Goal: Task Accomplishment & Management: Use online tool/utility

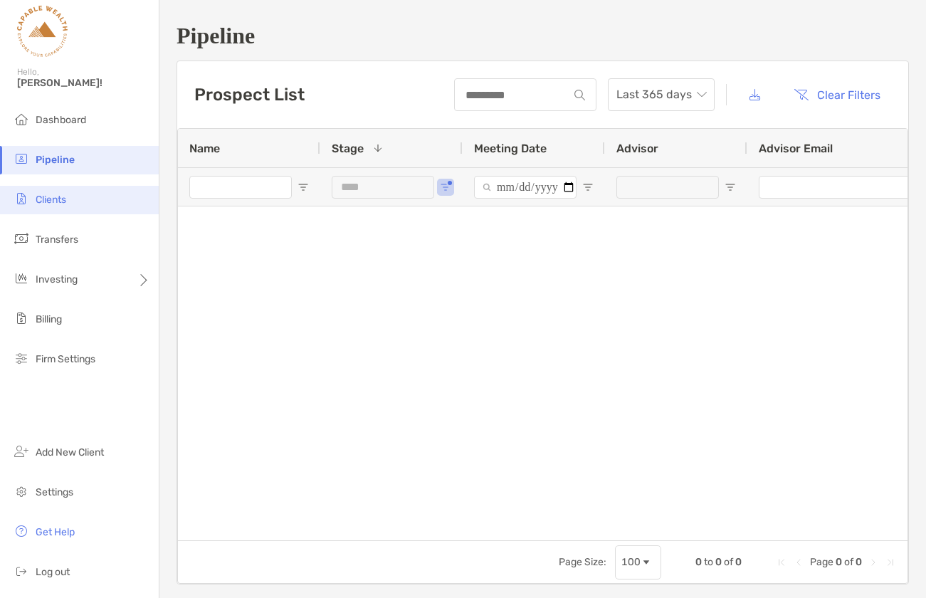
click at [55, 194] on span "Clients" at bounding box center [51, 200] width 31 height 12
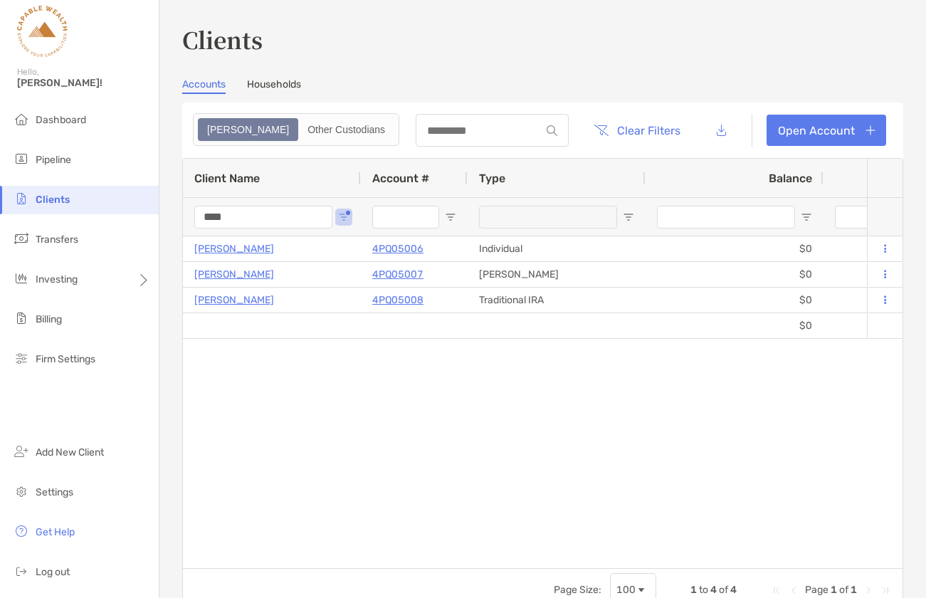
click at [253, 213] on input "****" at bounding box center [263, 217] width 138 height 23
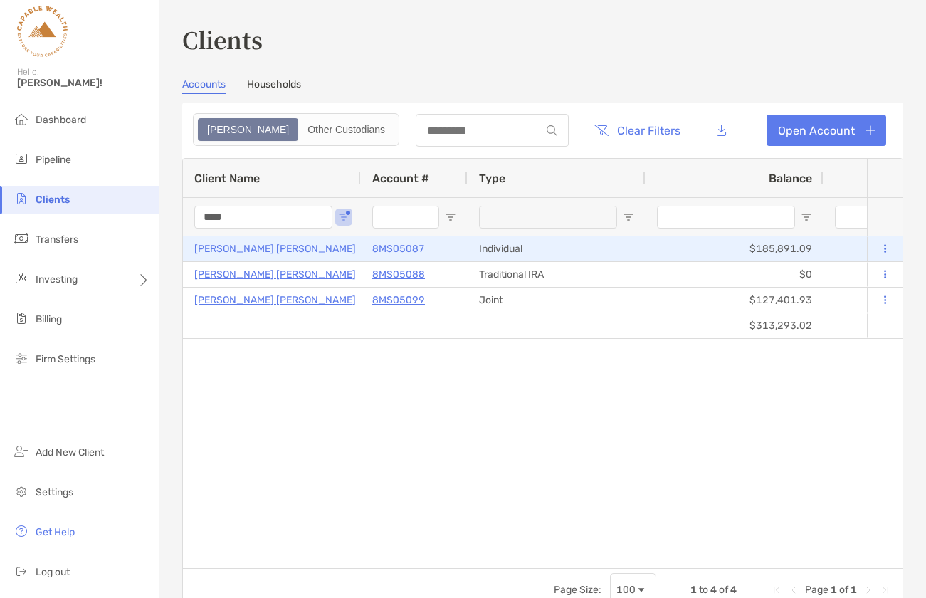
type input "****"
click at [884, 247] on icon at bounding box center [885, 248] width 2 height 9
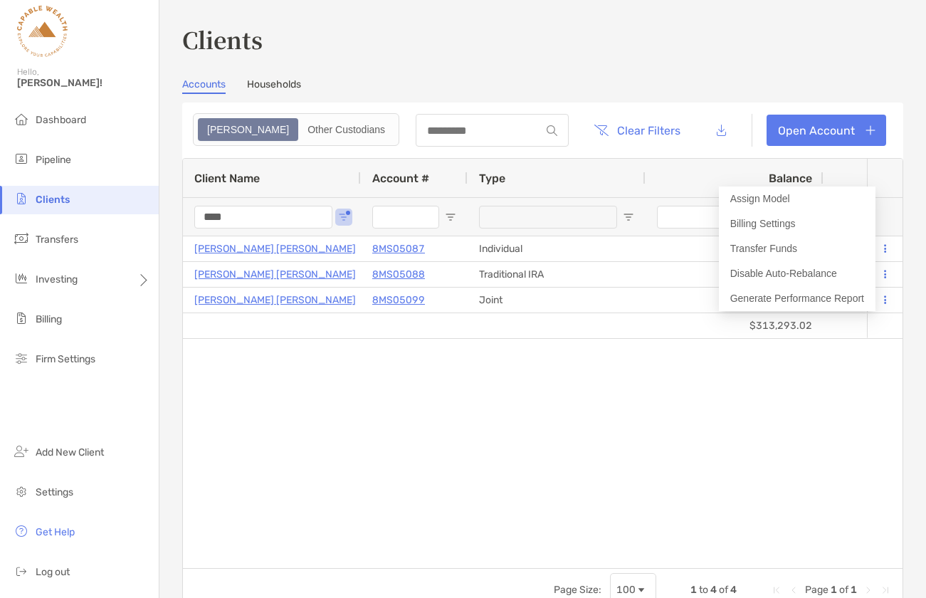
click at [611, 409] on div "$313,293.02 $6,789.57 [PERSON_NAME] [PERSON_NAME] 8MS05087 Individual $185,891.…" at bounding box center [525, 402] width 684 height 332
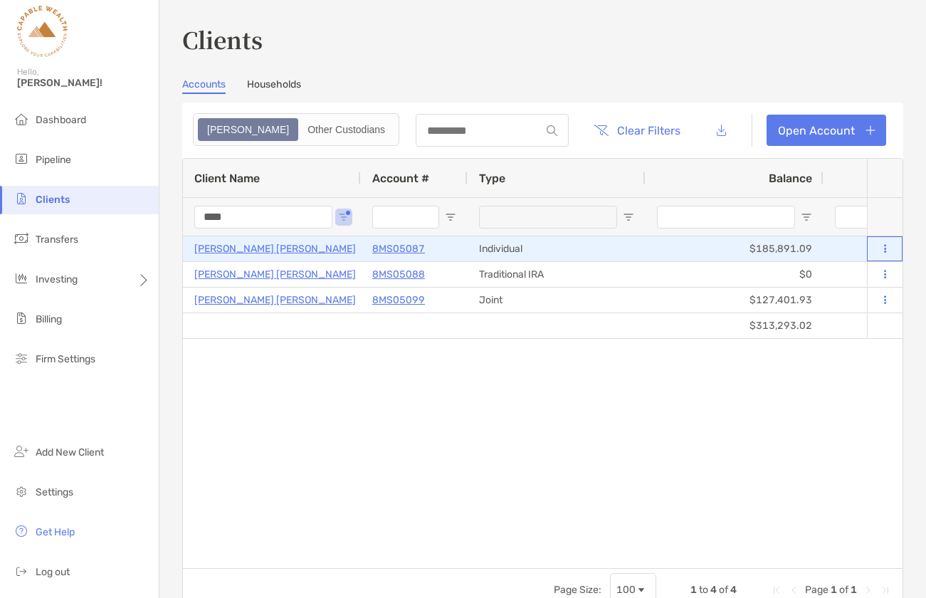
click at [885, 248] on icon at bounding box center [885, 248] width 2 height 9
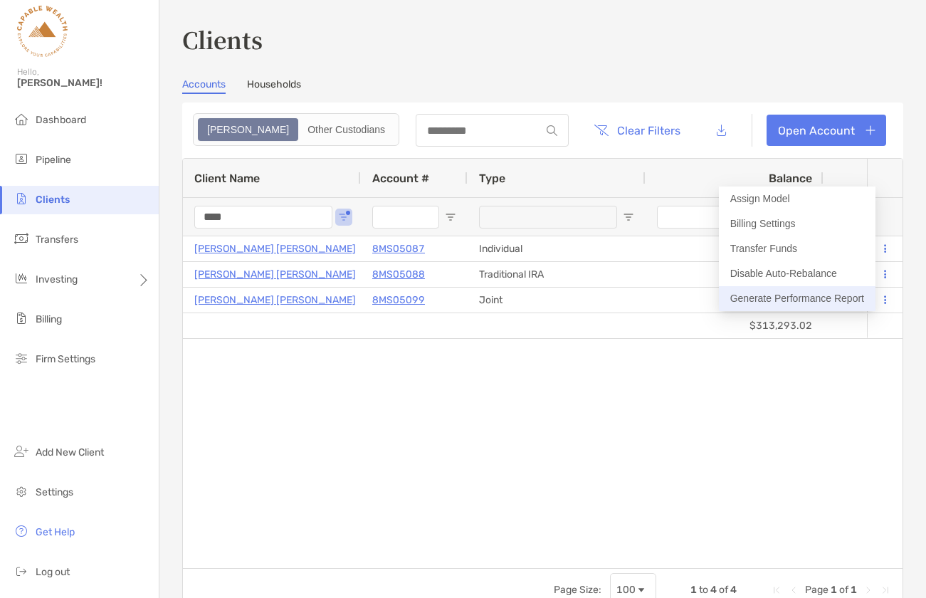
click at [792, 300] on button "Generate Performance Report" at bounding box center [797, 298] width 157 height 25
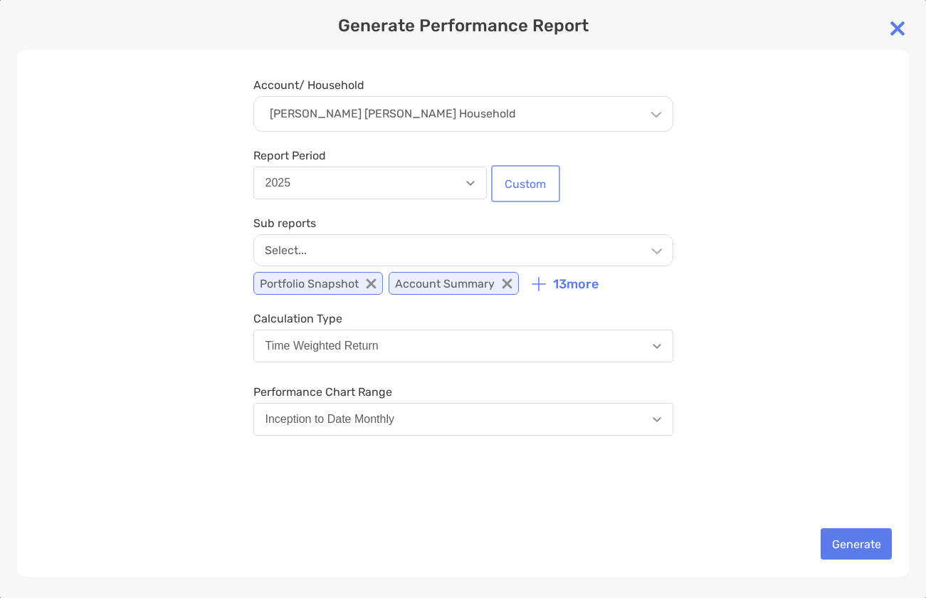
click at [519, 186] on button "Custom" at bounding box center [525, 183] width 63 height 31
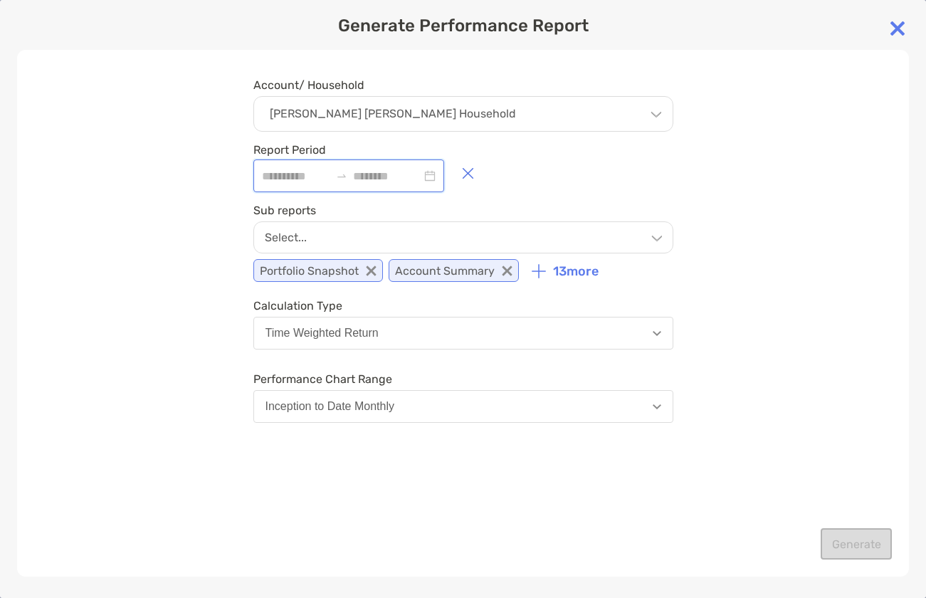
click at [401, 176] on input at bounding box center [387, 176] width 68 height 18
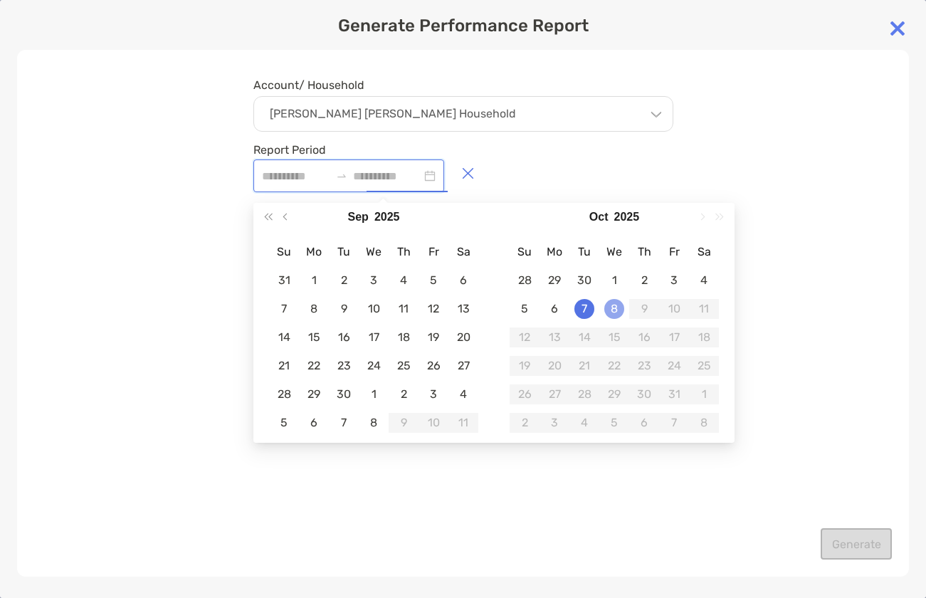
type input "**********"
click at [612, 308] on div "8" at bounding box center [614, 309] width 20 height 20
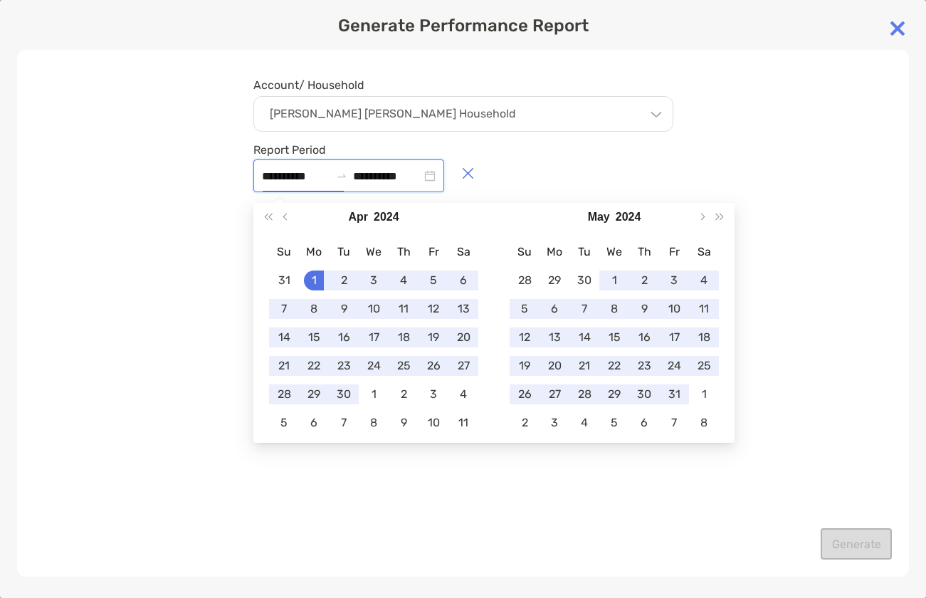
type input "**********"
click at [816, 166] on div "**********" at bounding box center [463, 313] width 892 height 527
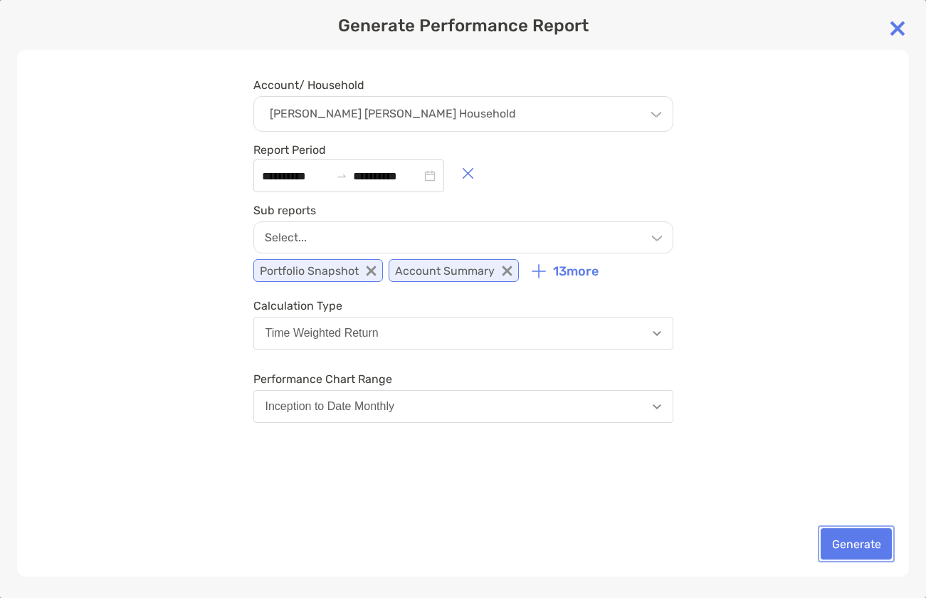
click at [847, 542] on button "Generate" at bounding box center [856, 543] width 71 height 31
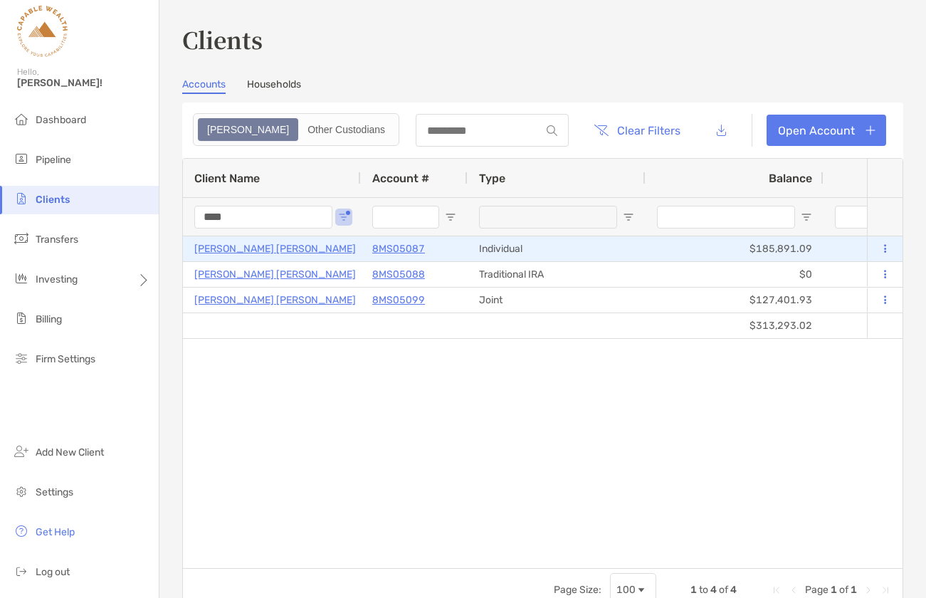
click at [261, 246] on p "[PERSON_NAME] [PERSON_NAME]" at bounding box center [275, 249] width 162 height 18
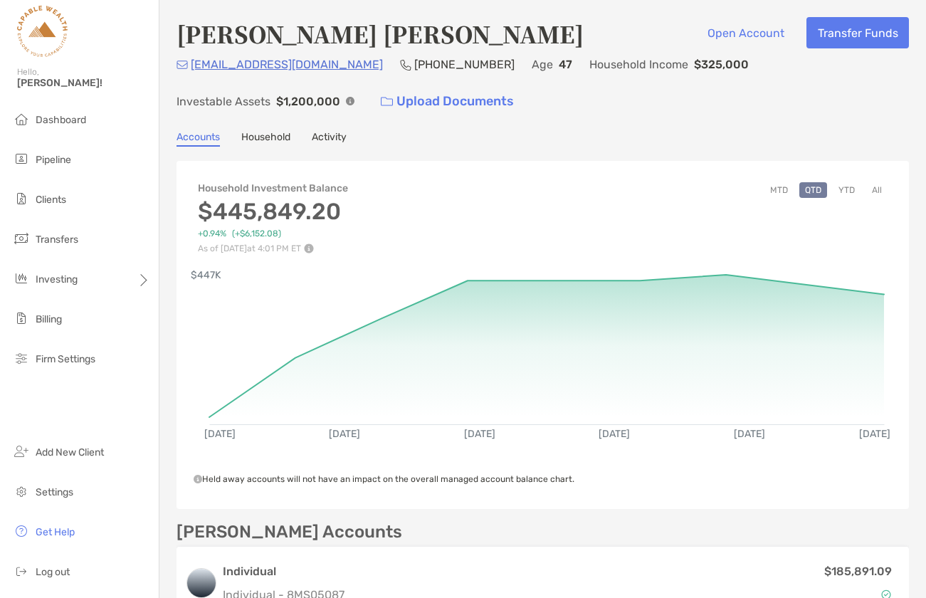
click at [878, 184] on button "All" at bounding box center [876, 190] width 21 height 16
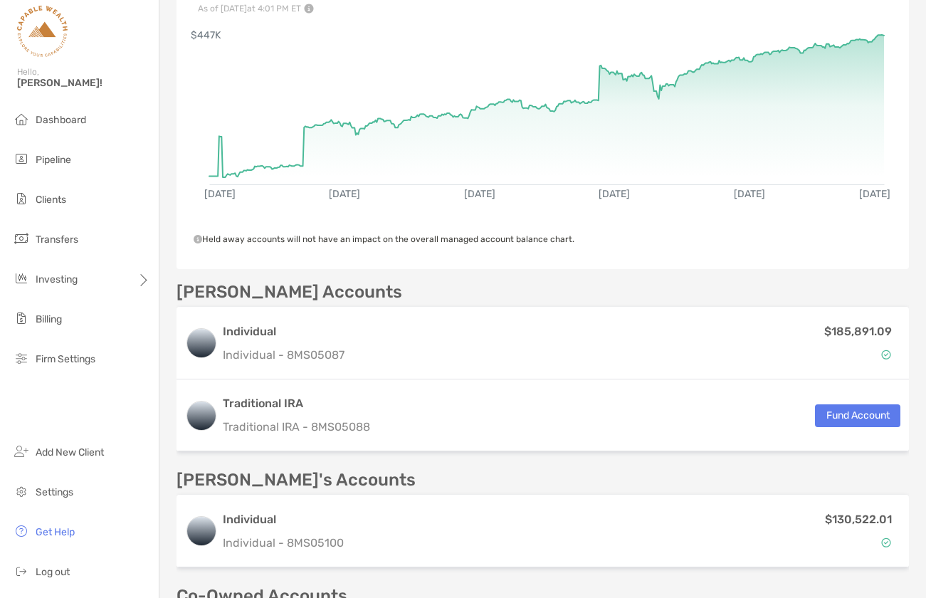
scroll to position [374, 0]
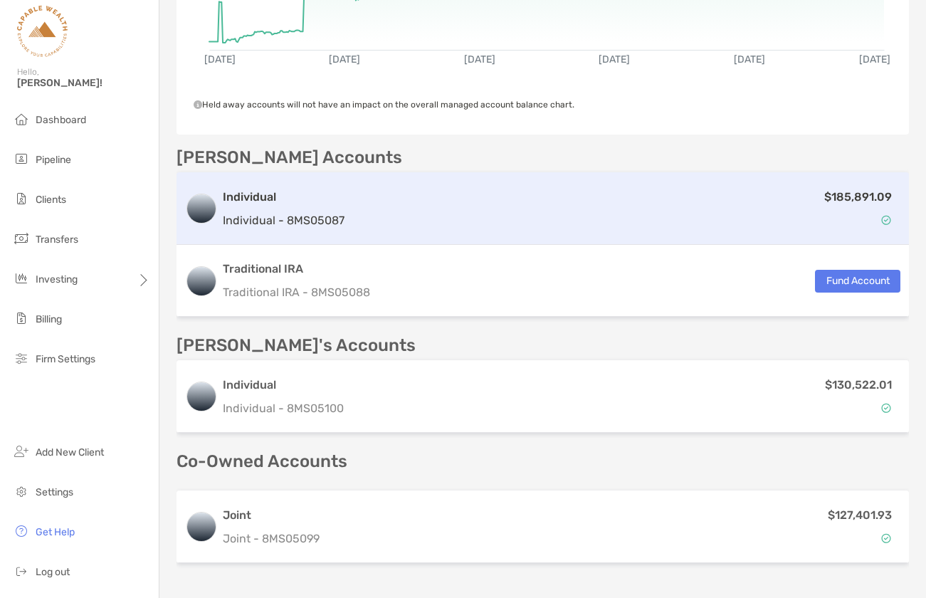
click at [317, 207] on div "Individual Individual - 8MS05087" at bounding box center [284, 209] width 122 height 41
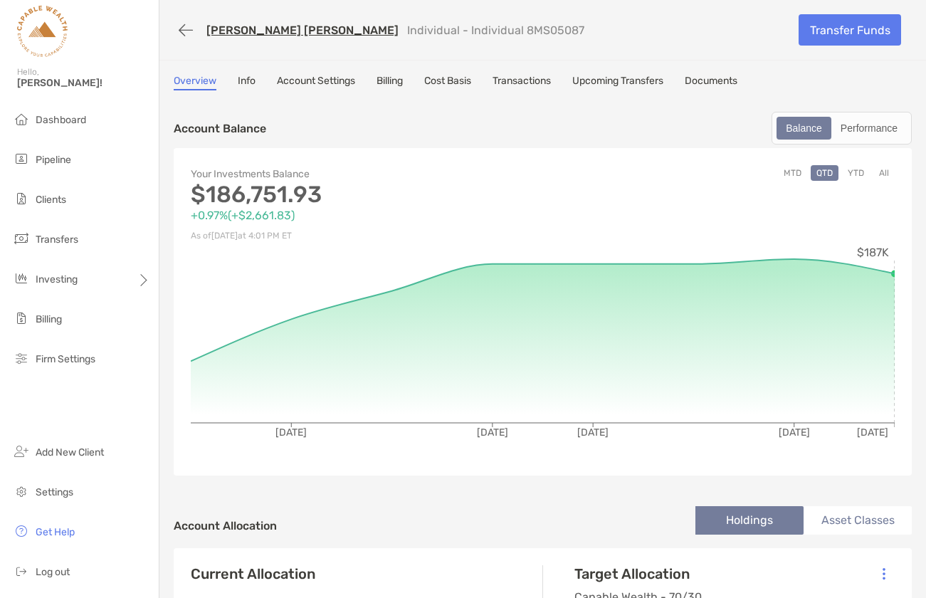
click at [883, 172] on button "All" at bounding box center [883, 173] width 21 height 16
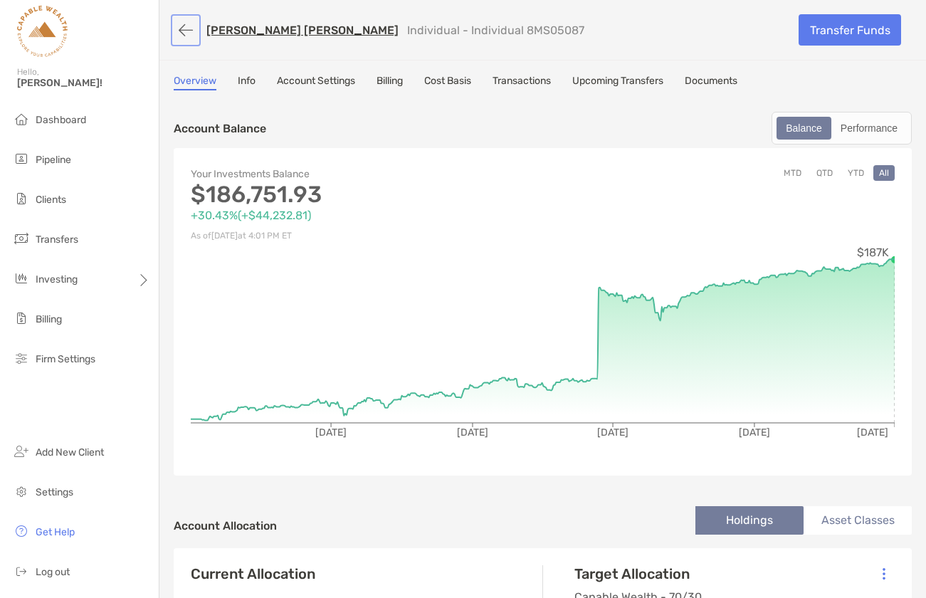
click at [183, 28] on button "button" at bounding box center [186, 30] width 24 height 26
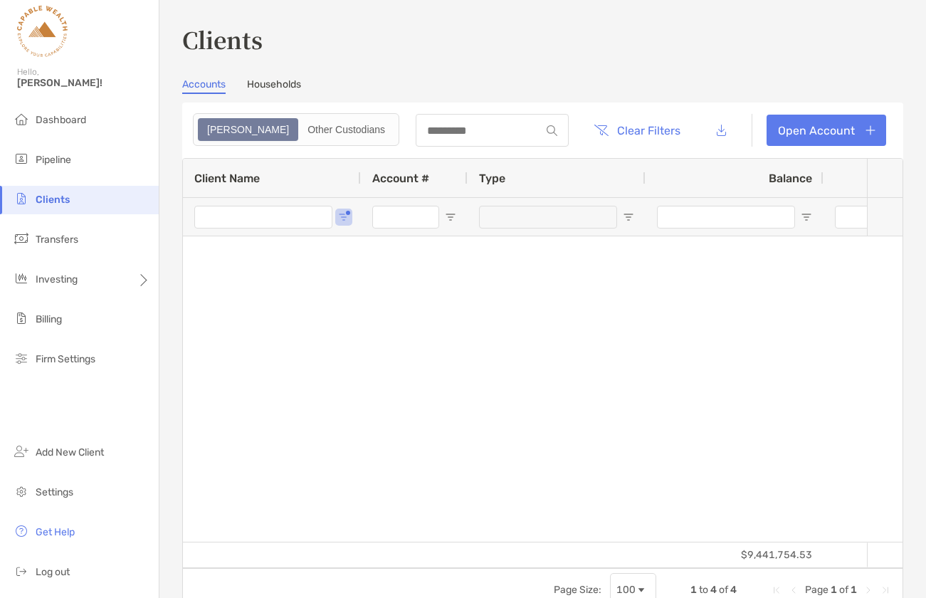
type input "****"
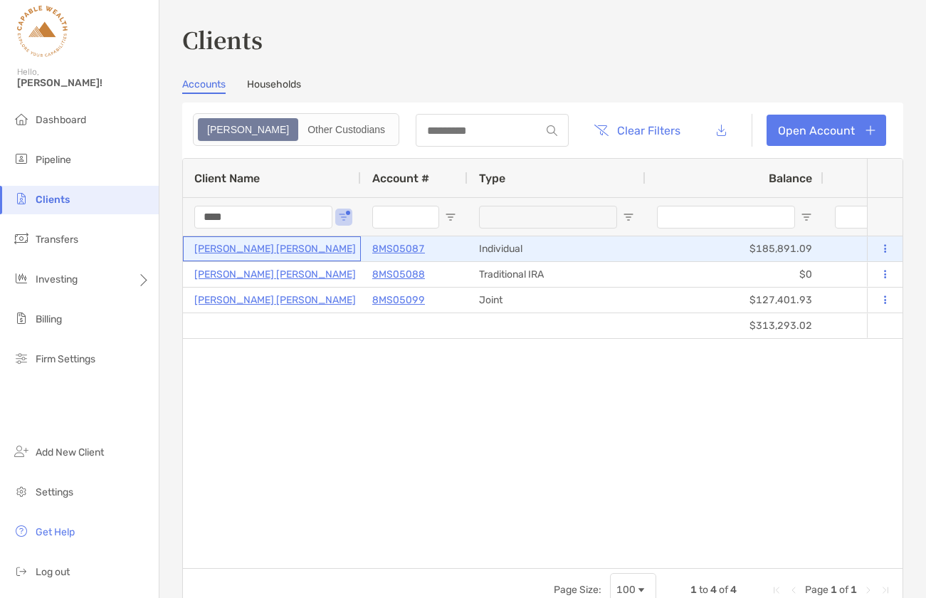
click at [270, 248] on p "[PERSON_NAME] [PERSON_NAME]" at bounding box center [275, 249] width 162 height 18
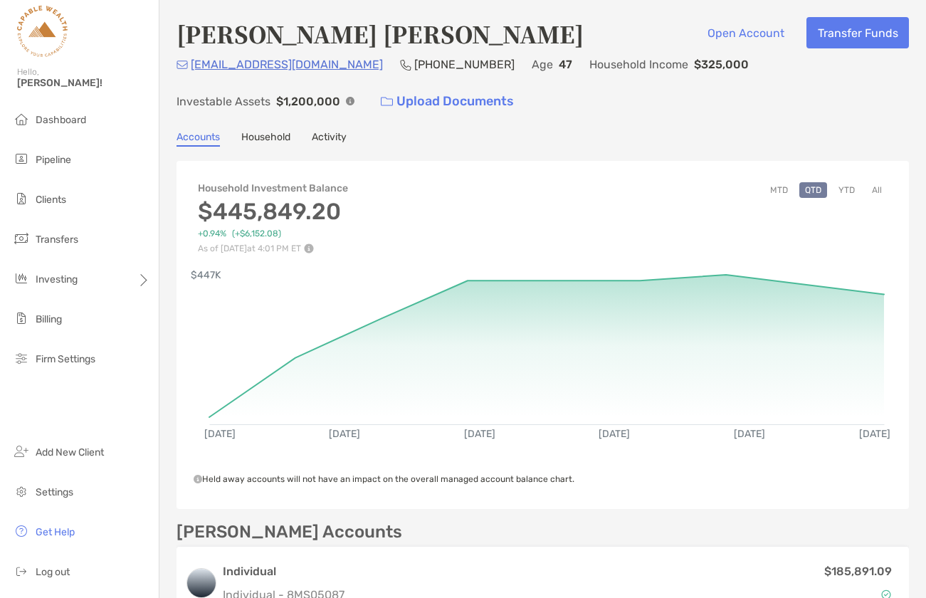
click at [847, 189] on button "YTD" at bounding box center [847, 190] width 28 height 16
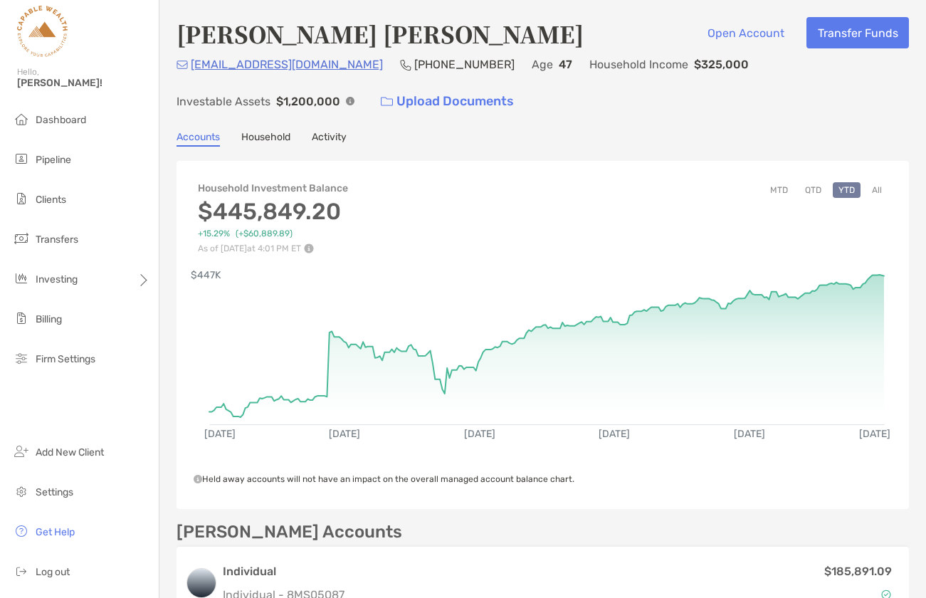
click at [879, 189] on button "All" at bounding box center [876, 190] width 21 height 16
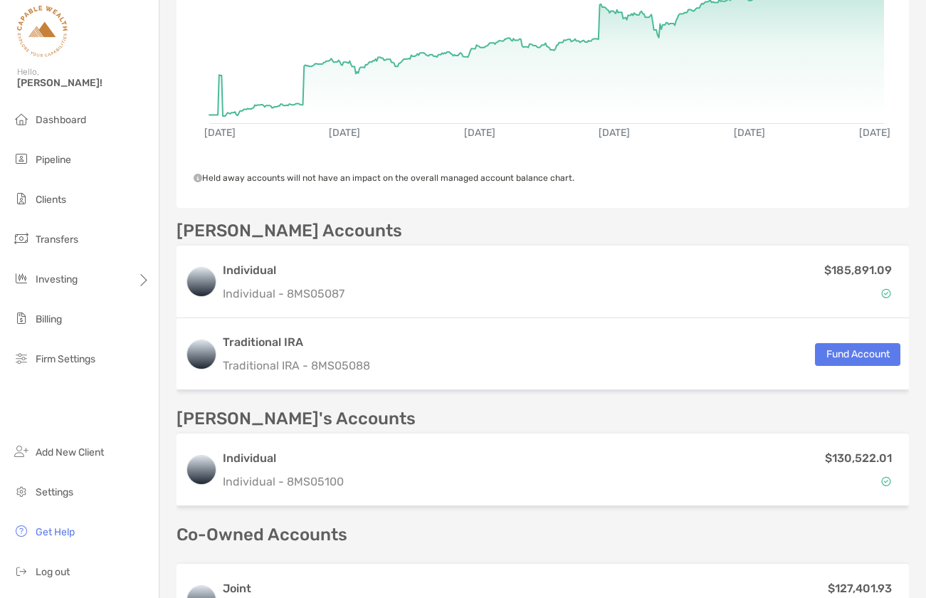
scroll to position [364, 0]
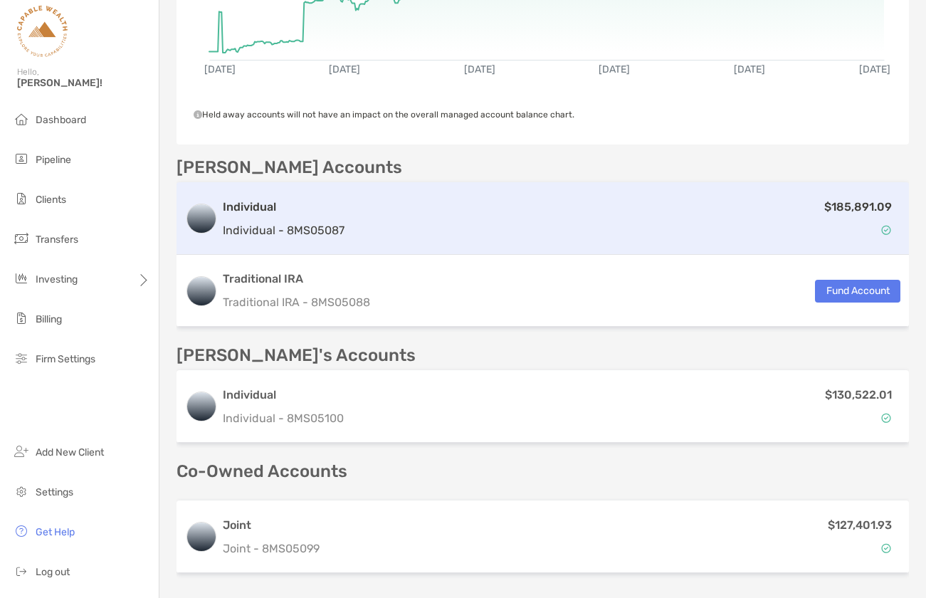
click at [354, 230] on div "$185,891.09" at bounding box center [625, 218] width 550 height 41
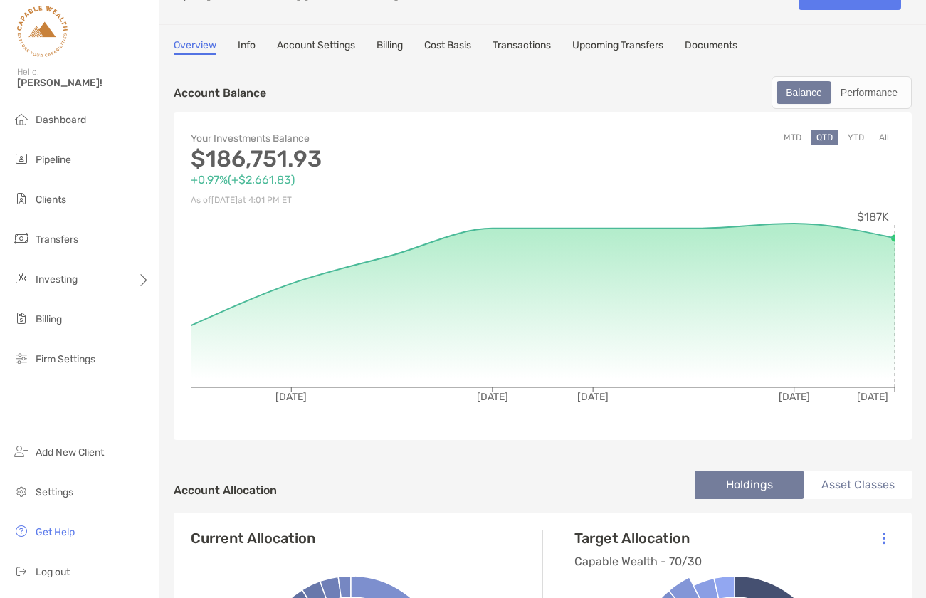
scroll to position [44, 0]
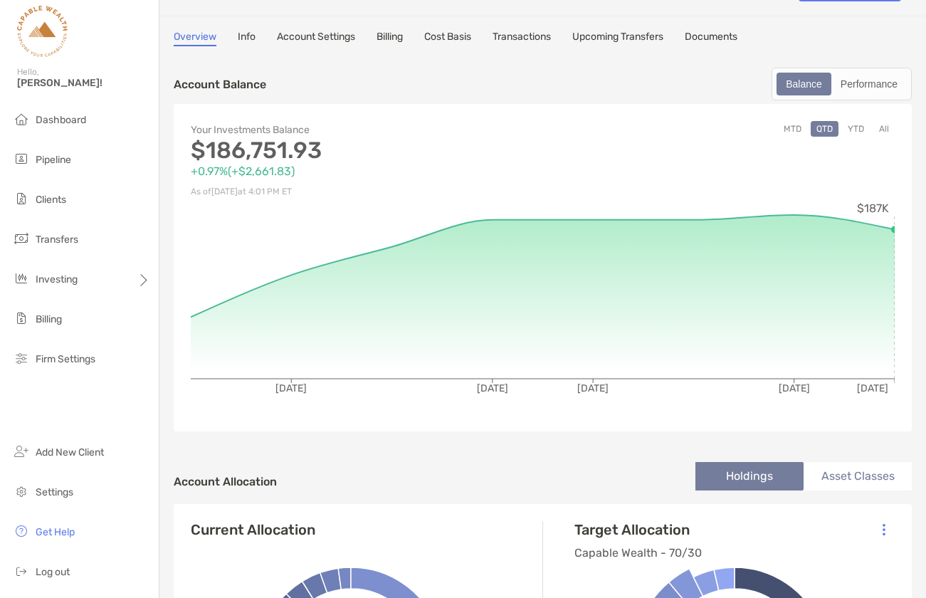
click at [852, 468] on li "Asset Classes" at bounding box center [858, 476] width 108 height 28
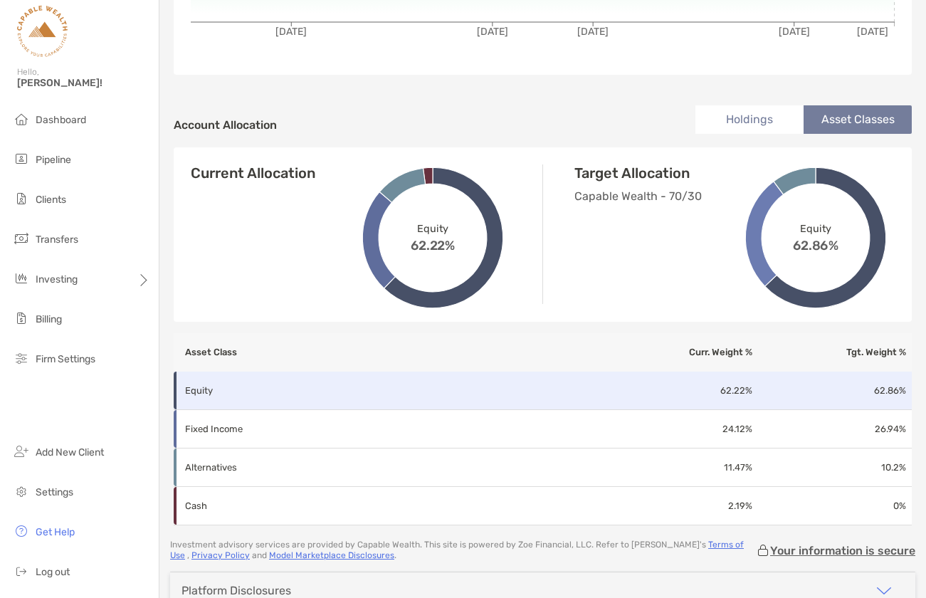
scroll to position [398, 0]
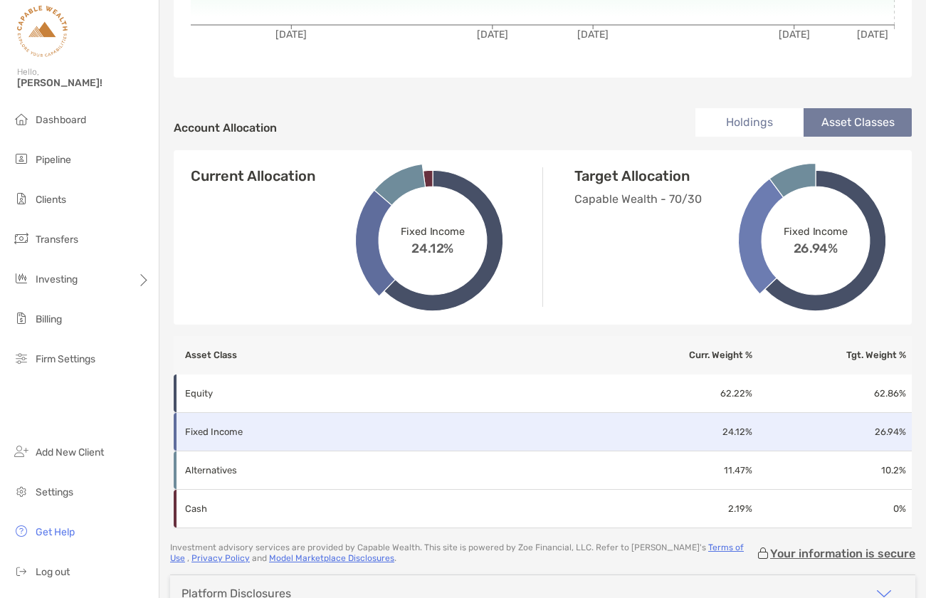
click at [666, 430] on td "24.12 %" at bounding box center [679, 432] width 148 height 38
click at [216, 433] on p "Fixed Income" at bounding box center [284, 432] width 199 height 18
click at [212, 437] on p "Fixed Income" at bounding box center [284, 432] width 199 height 18
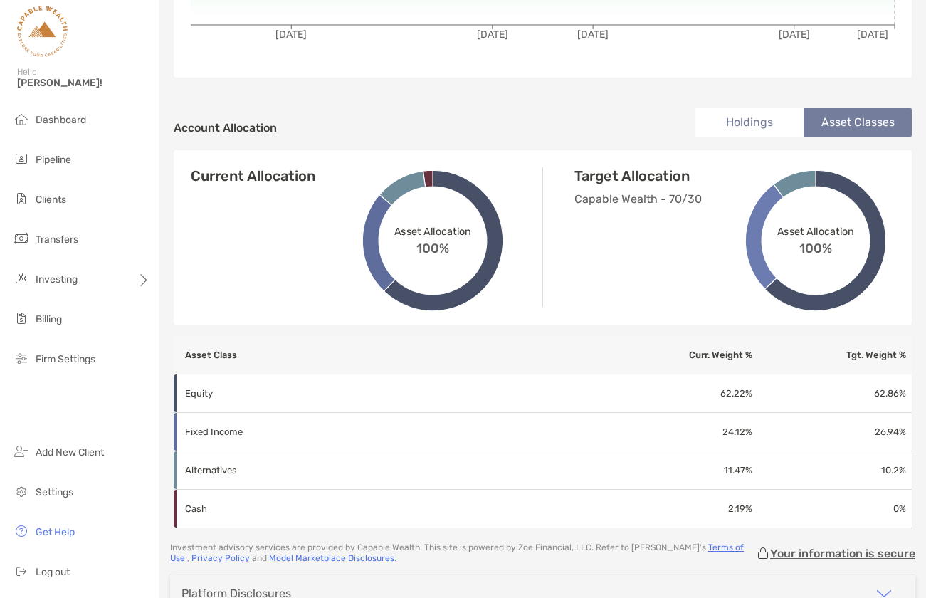
click at [750, 122] on li "Holdings" at bounding box center [749, 122] width 108 height 28
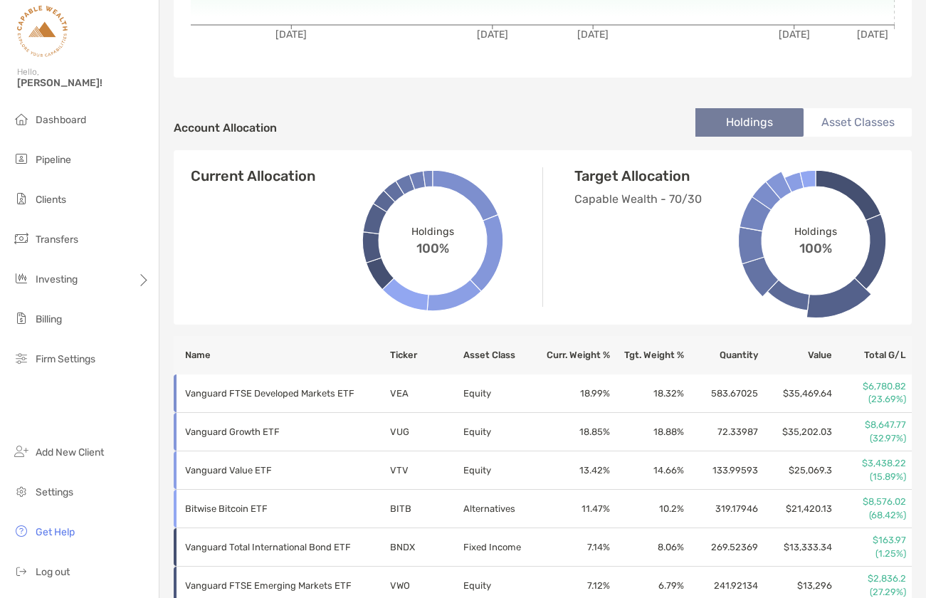
click at [861, 119] on li "Asset Classes" at bounding box center [858, 122] width 108 height 28
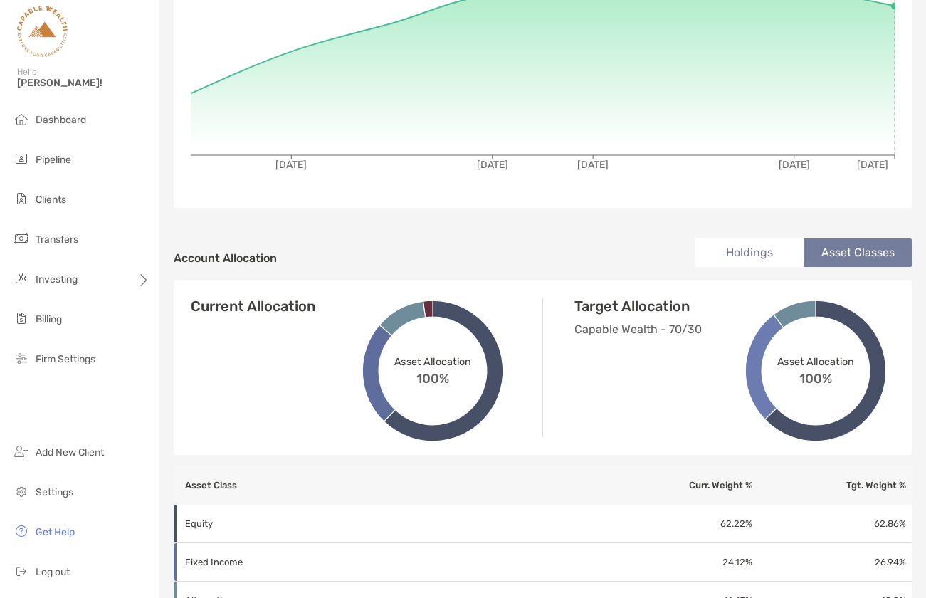
scroll to position [184, 0]
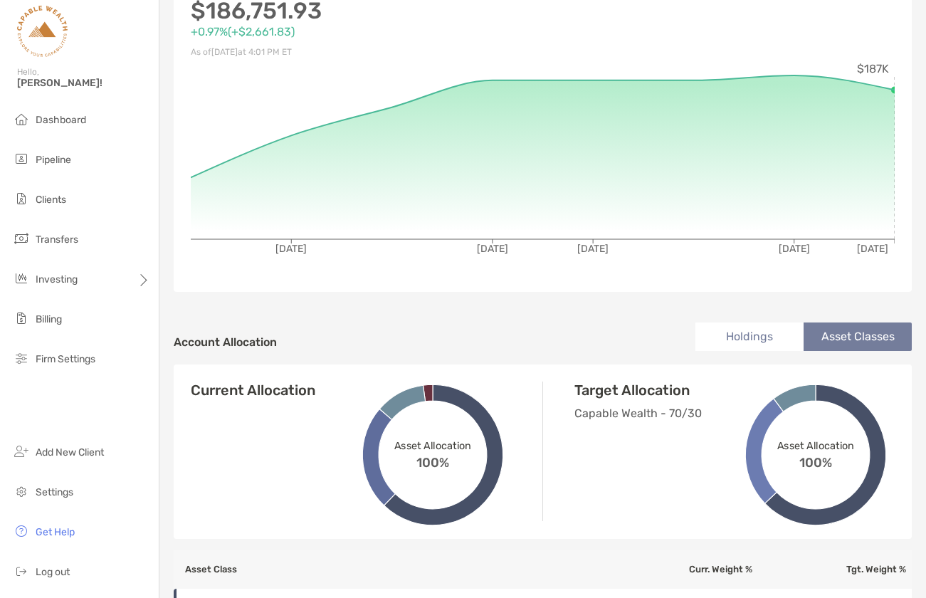
click at [742, 335] on li "Holdings" at bounding box center [749, 336] width 108 height 28
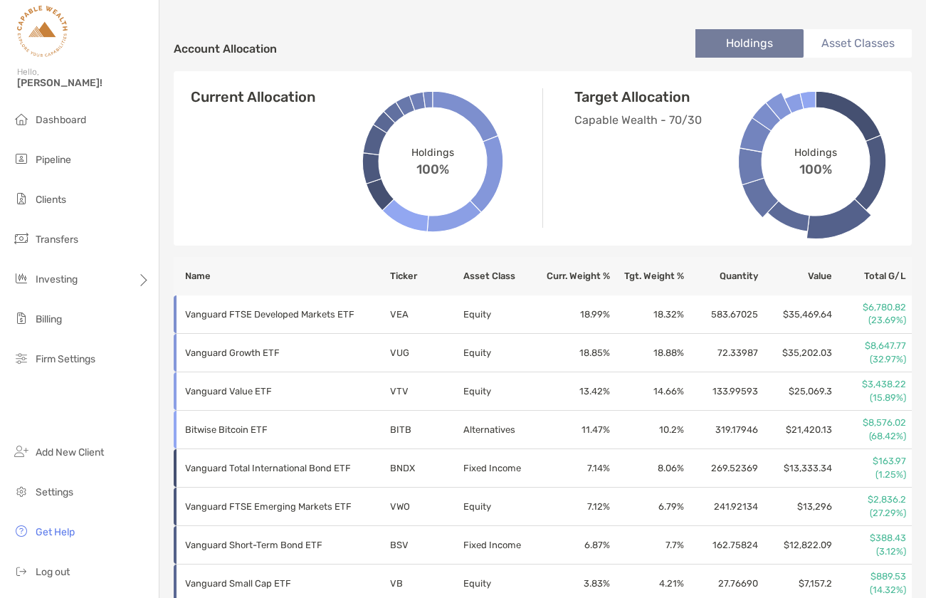
scroll to position [476, 0]
